Goal: Task Accomplishment & Management: Use online tool/utility

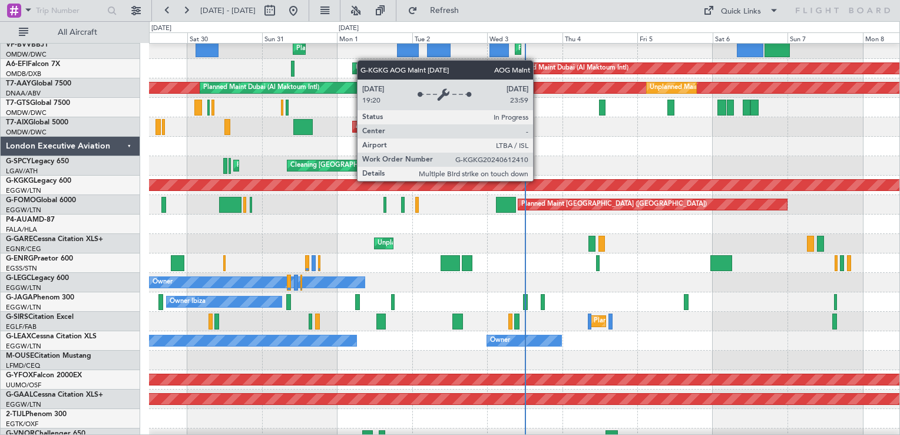
scroll to position [471, 0]
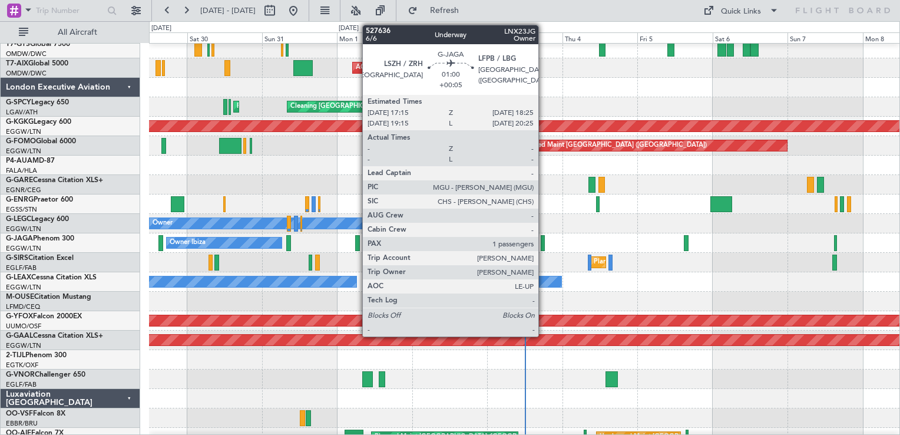
click at [542, 242] on div at bounding box center [543, 243] width 4 height 16
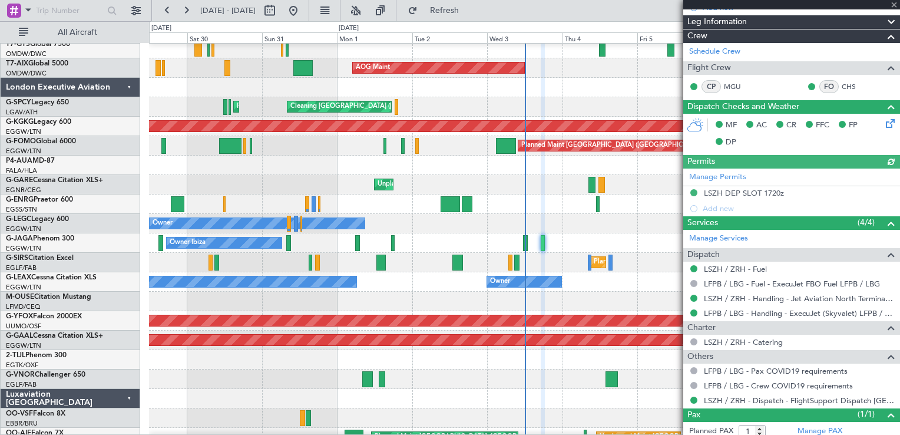
scroll to position [233, 0]
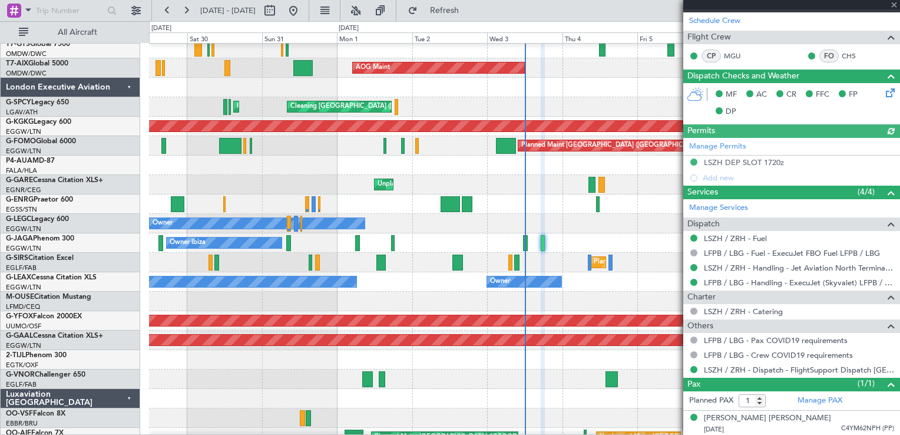
click at [895, 5] on div at bounding box center [791, 4] width 217 height 9
click at [895, 5] on span at bounding box center [894, 5] width 12 height 11
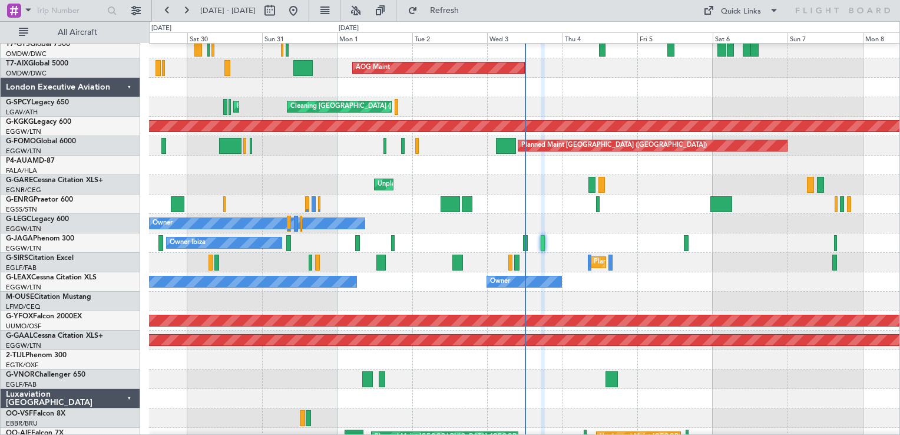
type input "0"
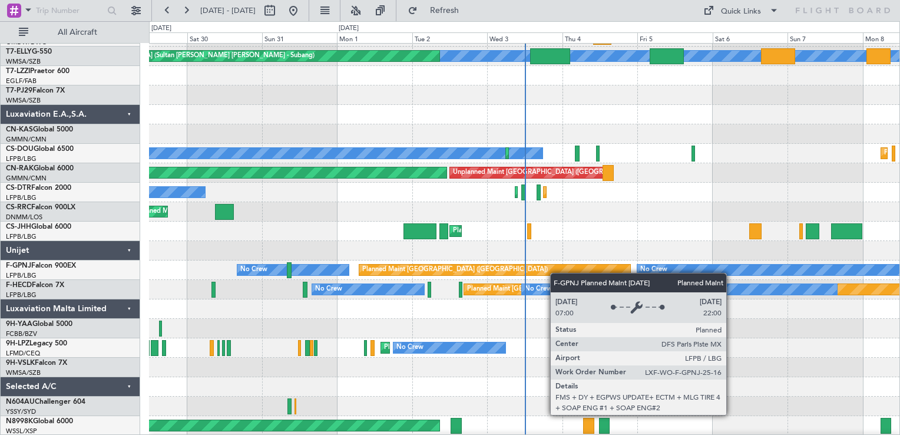
scroll to position [1668, 0]
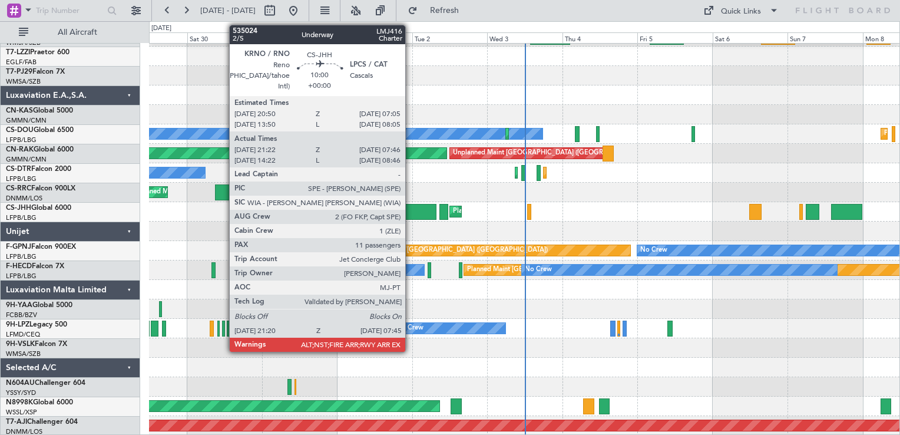
click at [411, 214] on div at bounding box center [420, 212] width 33 height 16
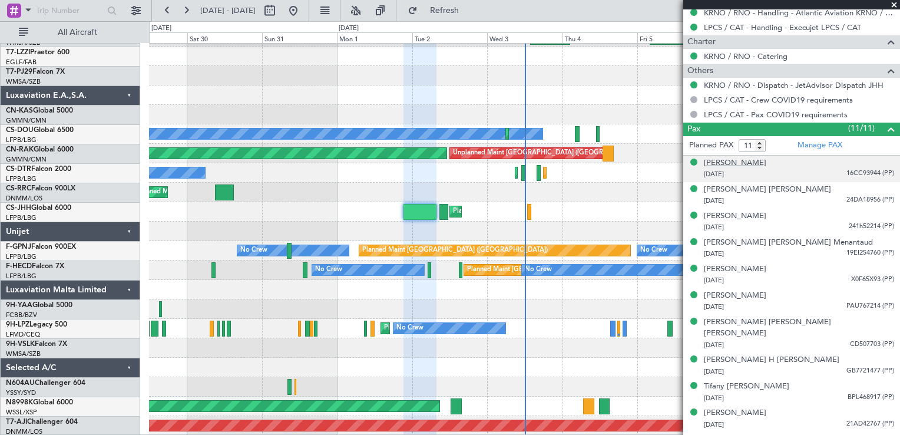
scroll to position [622, 0]
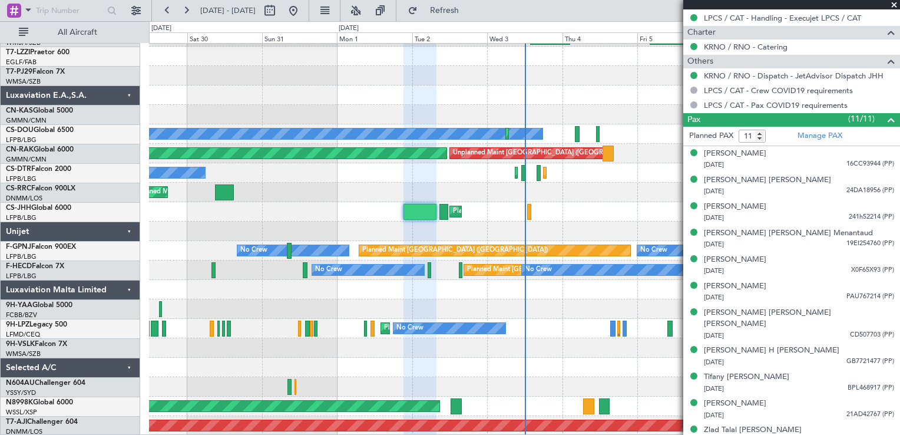
click at [895, 4] on span at bounding box center [894, 5] width 12 height 11
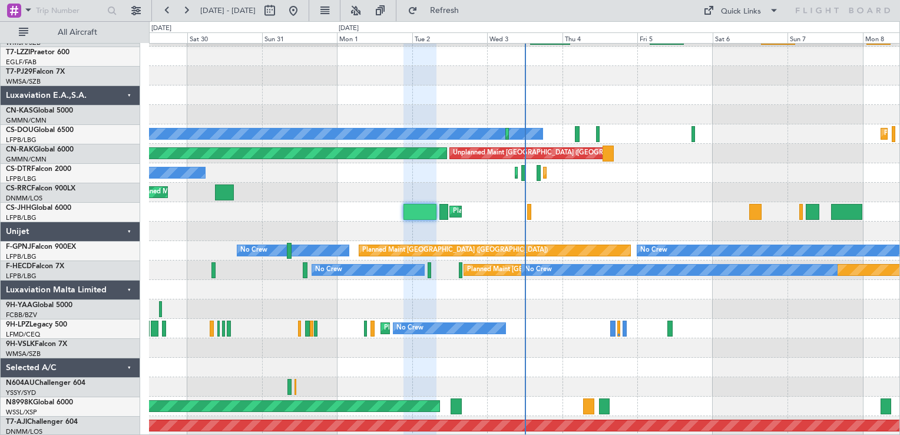
type input "0"
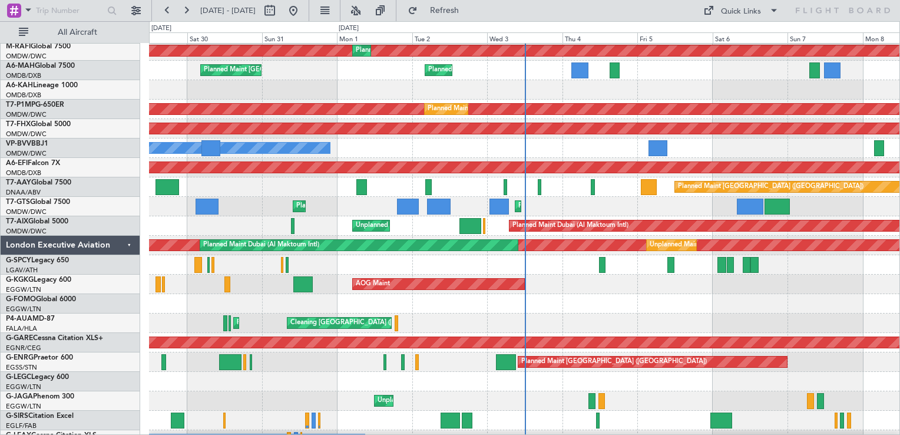
scroll to position [0, 0]
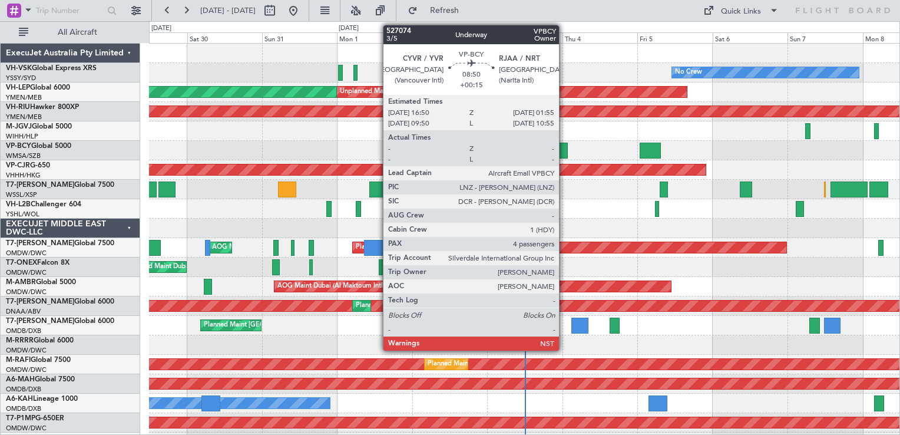
click at [564, 147] on div at bounding box center [554, 151] width 29 height 16
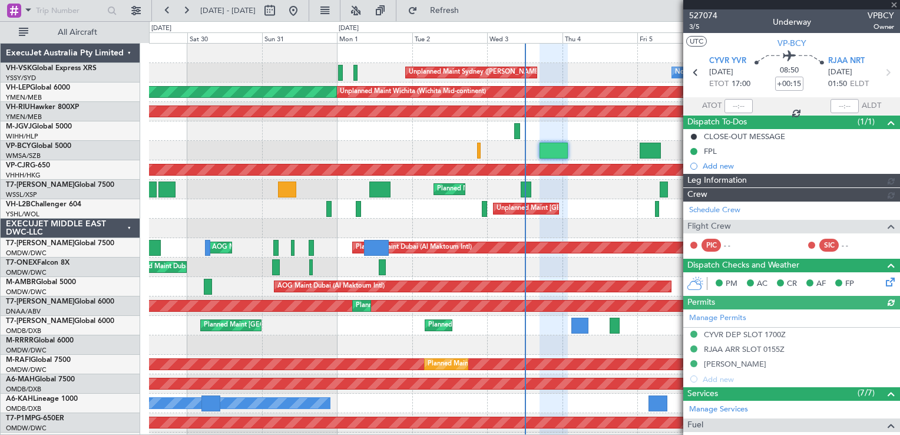
type input "[PERSON_NAME] (BTA)"
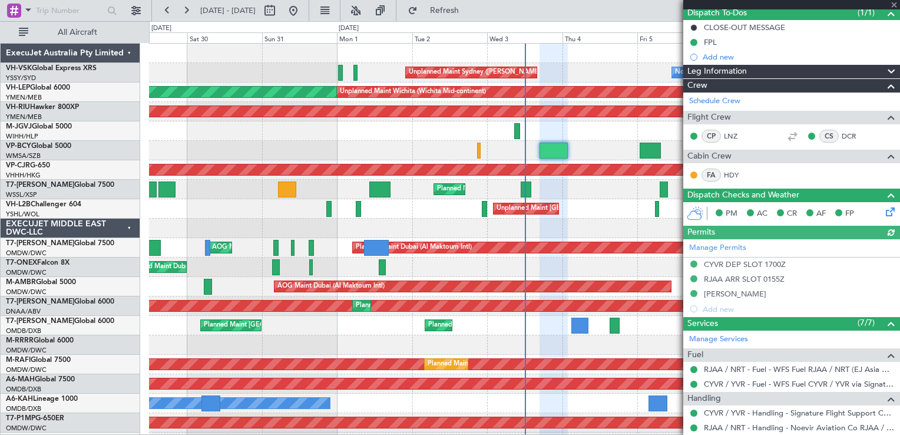
scroll to position [347, 0]
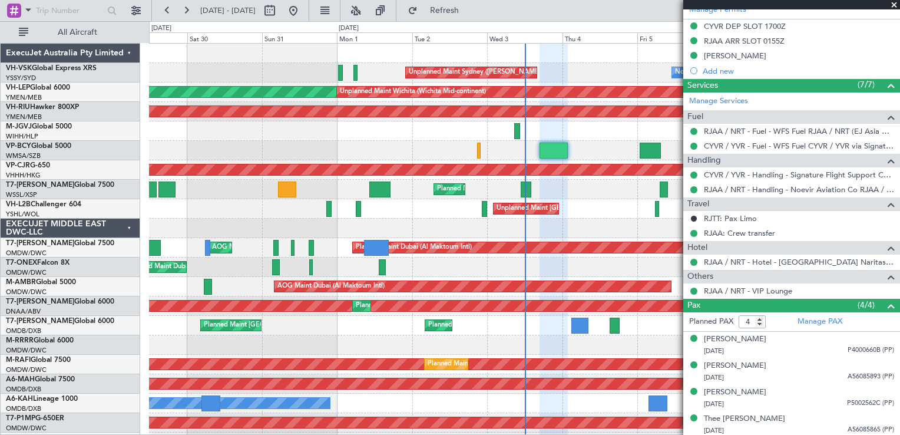
click at [895, 6] on span at bounding box center [894, 5] width 12 height 11
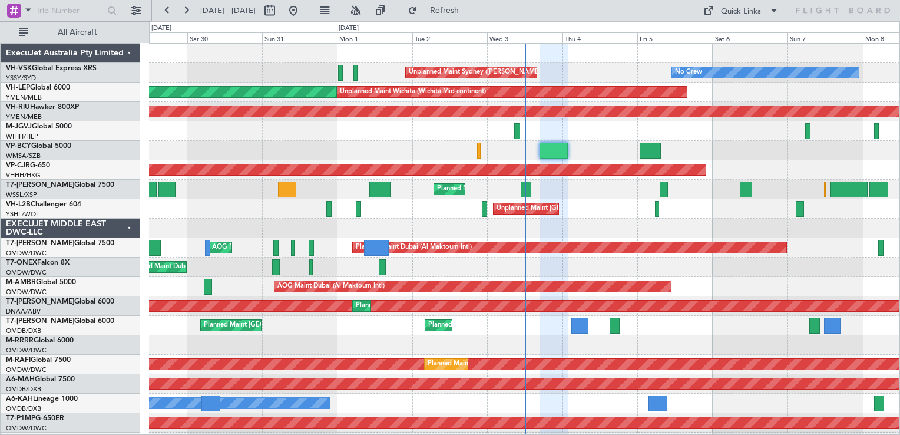
type input "0"
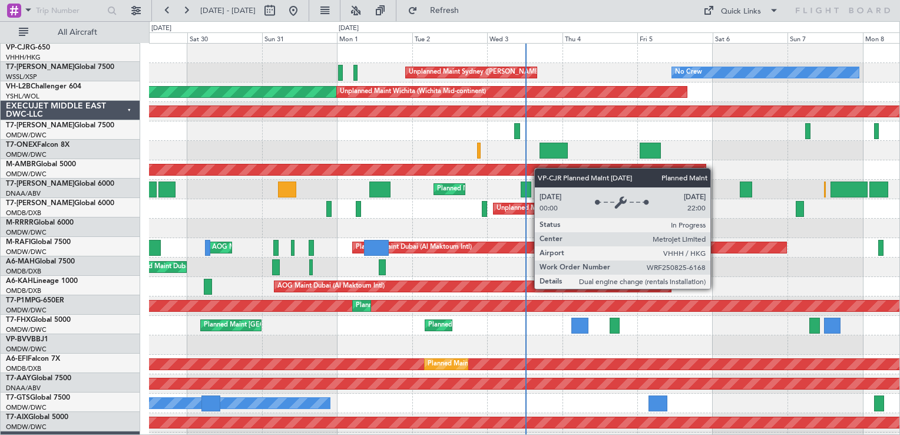
scroll to position [0, 0]
